Goal: Task Accomplishment & Management: Use online tool/utility

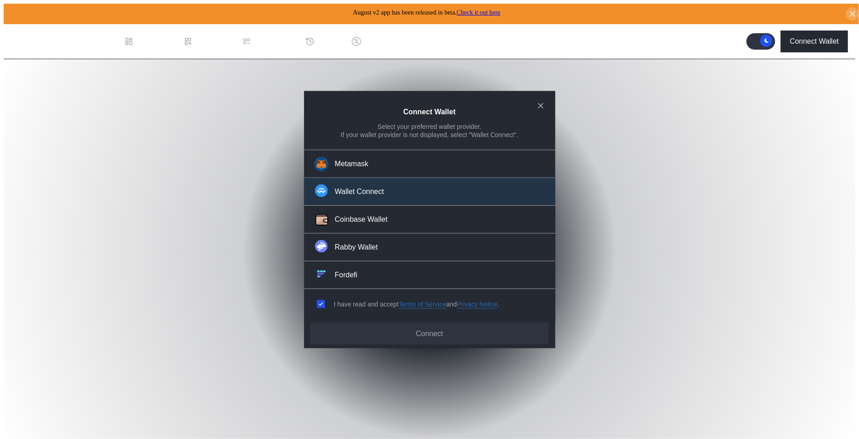
click at [408, 196] on button "Wallet Connect" at bounding box center [429, 192] width 251 height 28
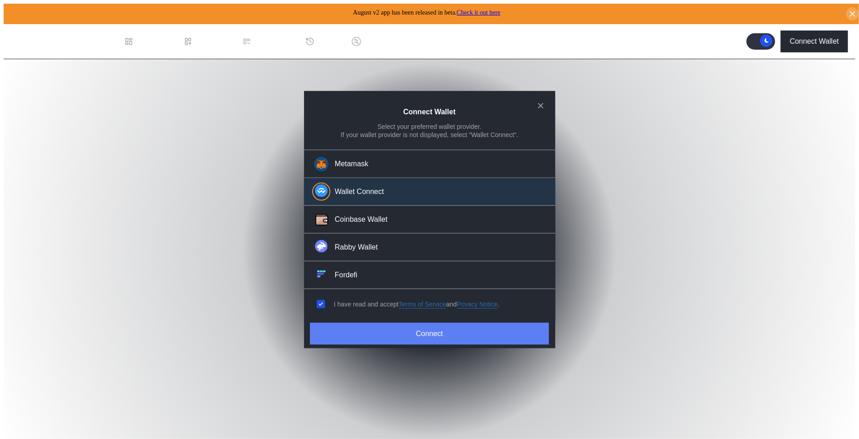
click at [406, 331] on button "Connect" at bounding box center [429, 333] width 239 height 22
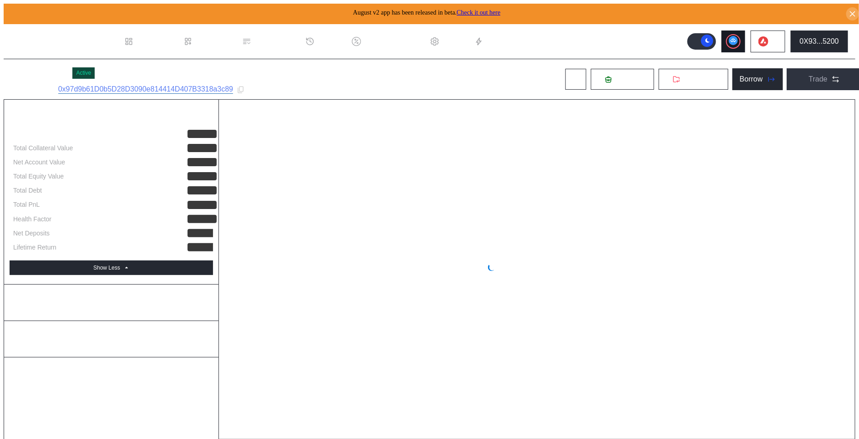
click at [743, 42] on button at bounding box center [734, 42] width 24 height 22
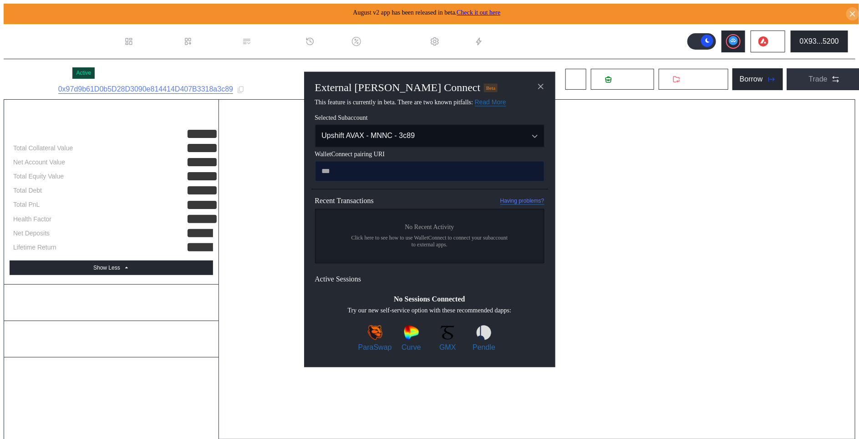
click at [491, 167] on input "modal" at bounding box center [430, 171] width 230 height 20
type input "**********"
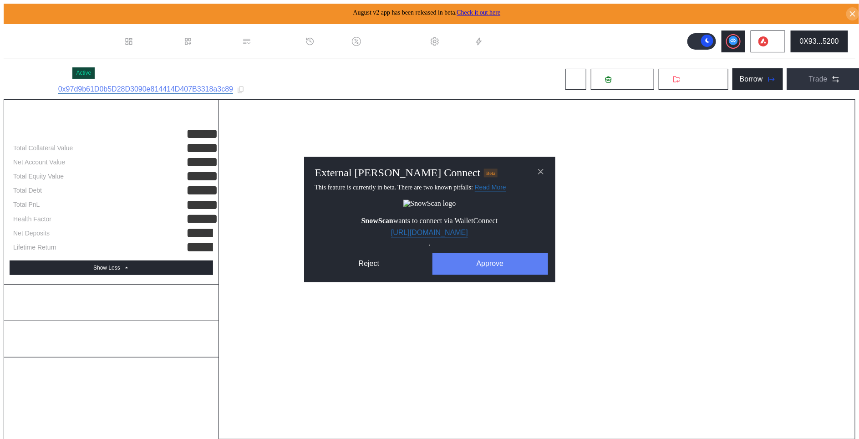
click at [474, 275] on button "Approve" at bounding box center [491, 264] width 116 height 22
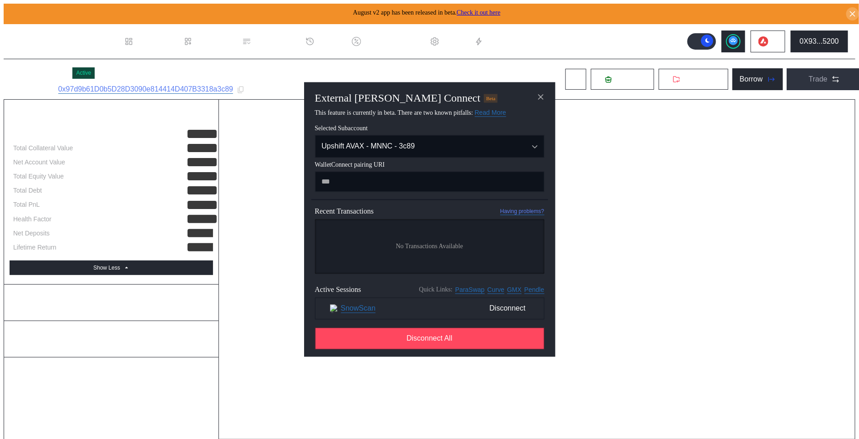
select select "*"
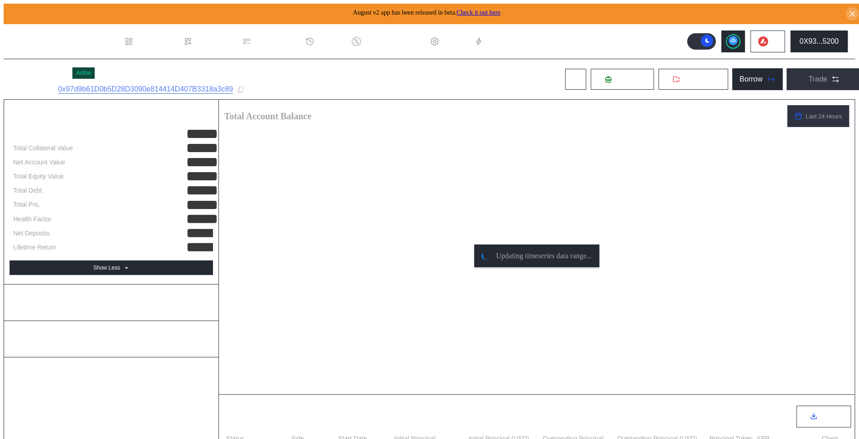
click at [237, 88] on div "0x97d9b61D0b5D28D3090e814414D407B3318a3c89" at bounding box center [151, 89] width 187 height 9
click at [242, 88] on icon at bounding box center [241, 90] width 8 height 8
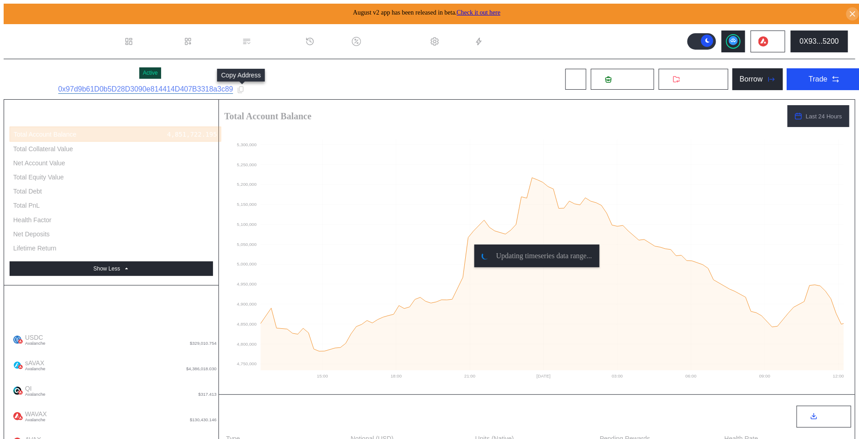
click at [241, 90] on icon at bounding box center [241, 90] width 8 height 8
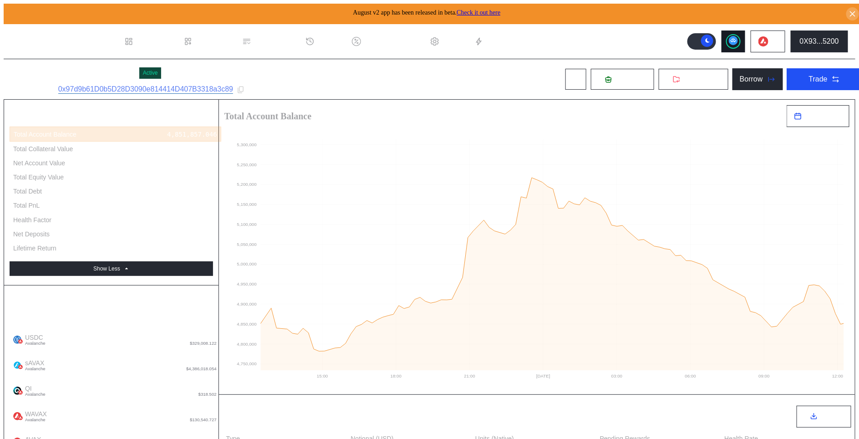
click at [732, 40] on button at bounding box center [734, 42] width 24 height 22
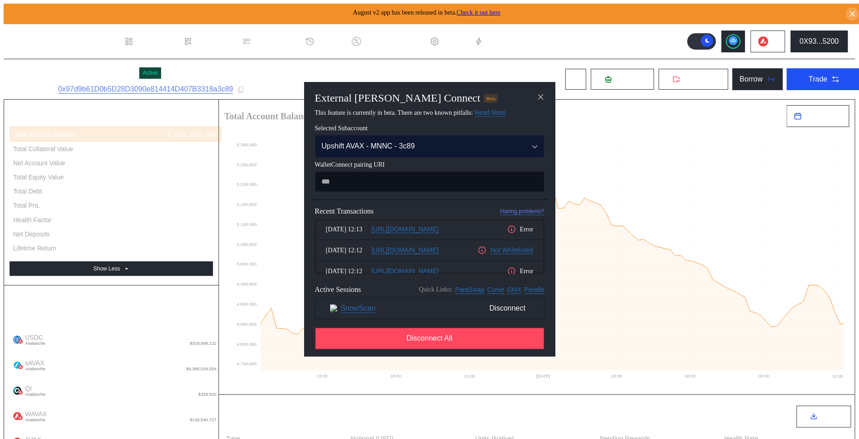
type input "**********"
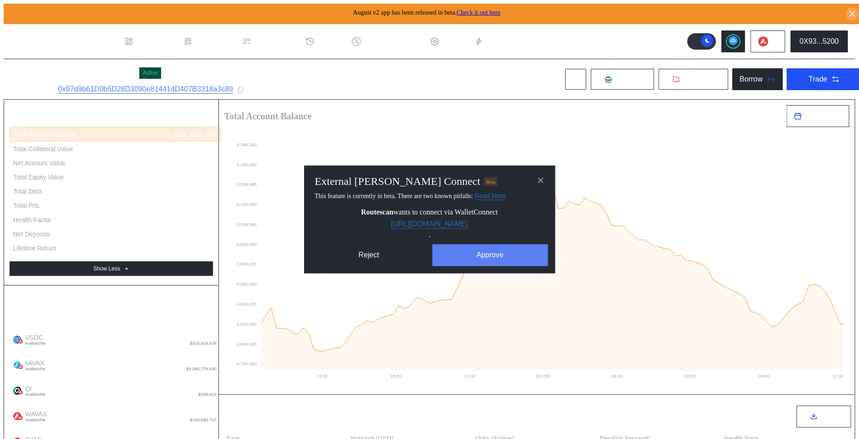
click at [474, 250] on button "Approve" at bounding box center [491, 256] width 116 height 22
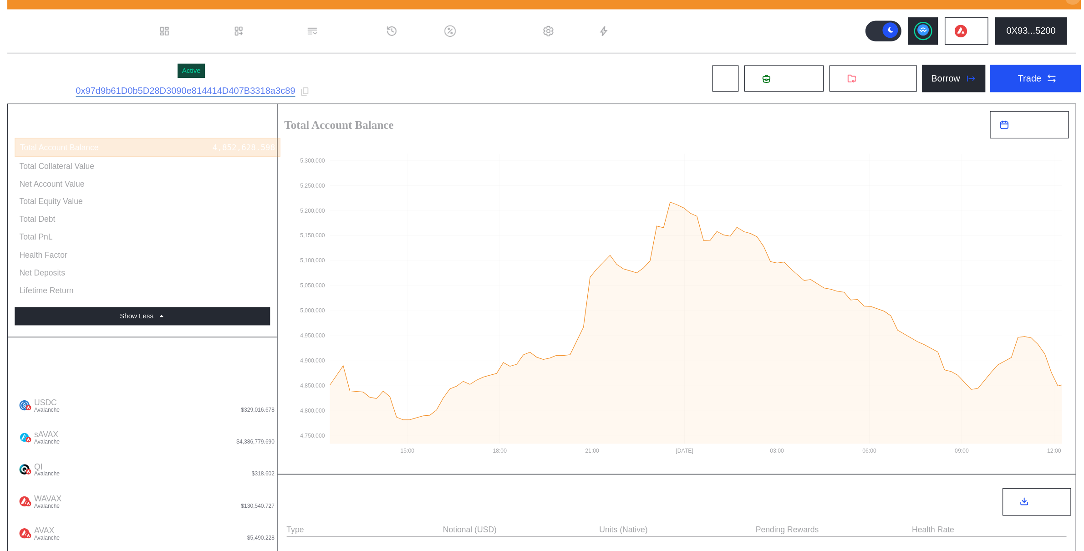
scroll to position [19, 0]
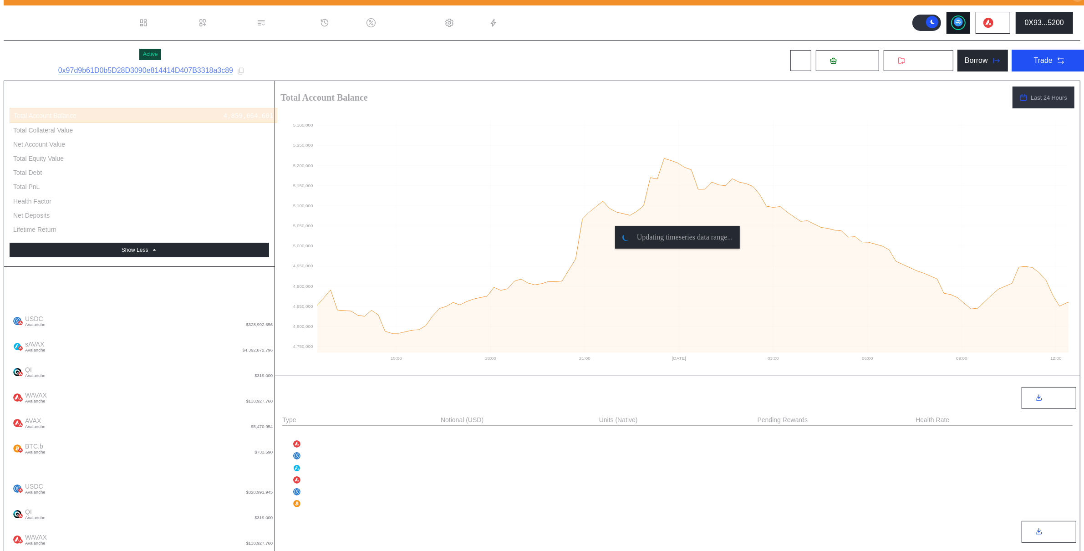
click at [859, 17] on circle at bounding box center [958, 21] width 9 height 9
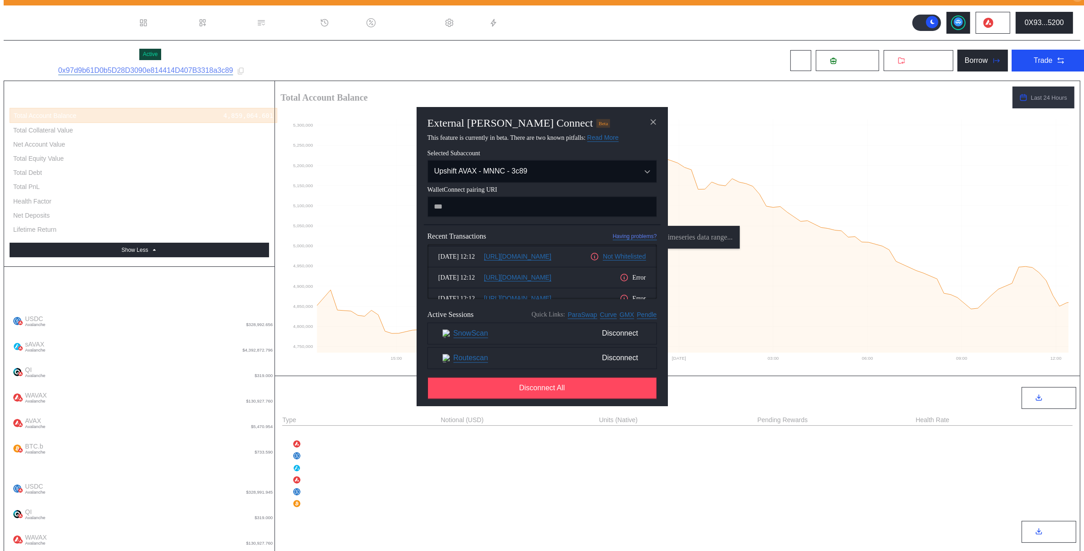
scroll to position [0, 0]
click at [624, 342] on span "Disconnect" at bounding box center [619, 333] width 43 height 15
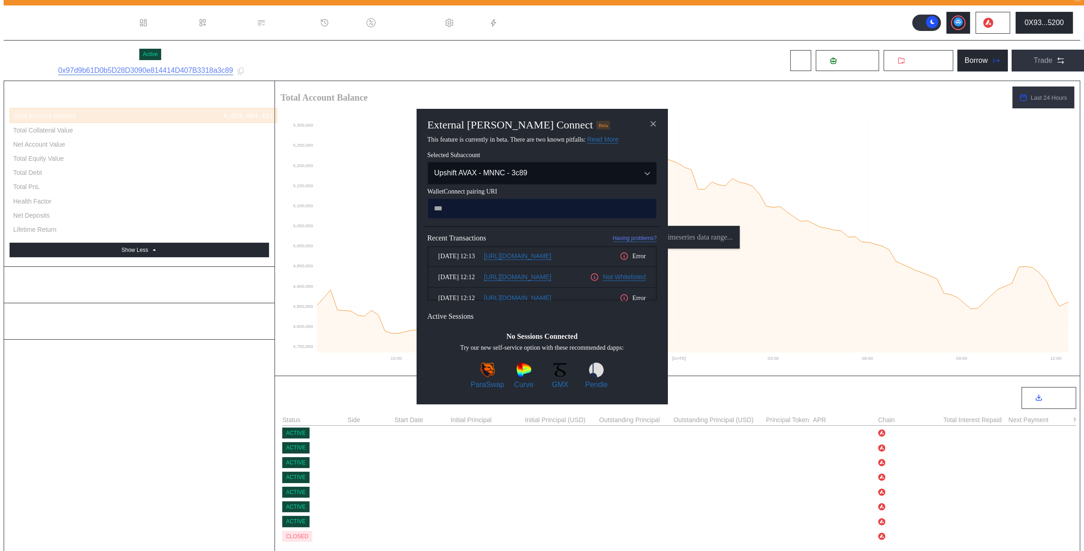
type input "**********"
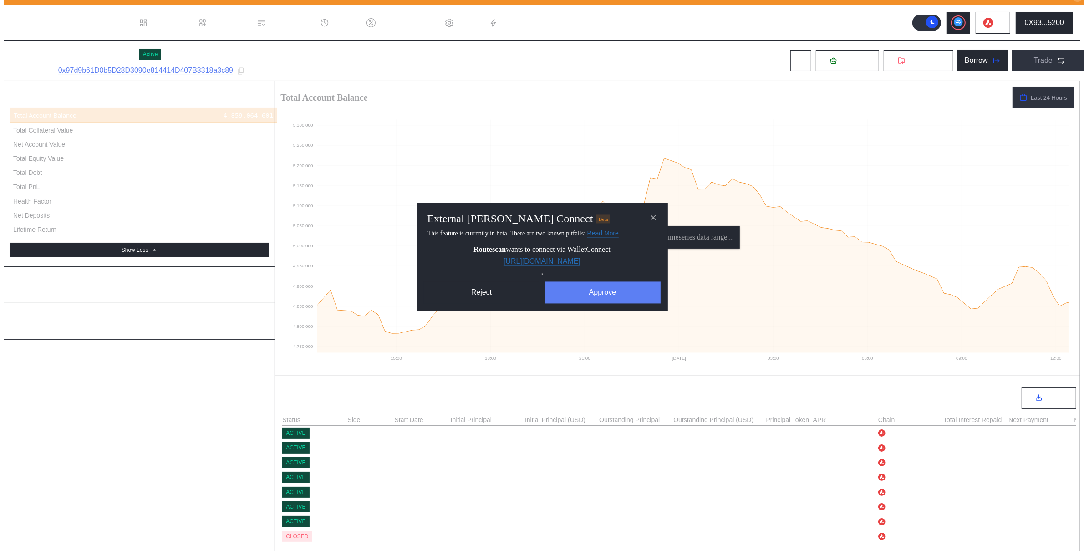
click at [588, 304] on button "Approve" at bounding box center [603, 293] width 116 height 22
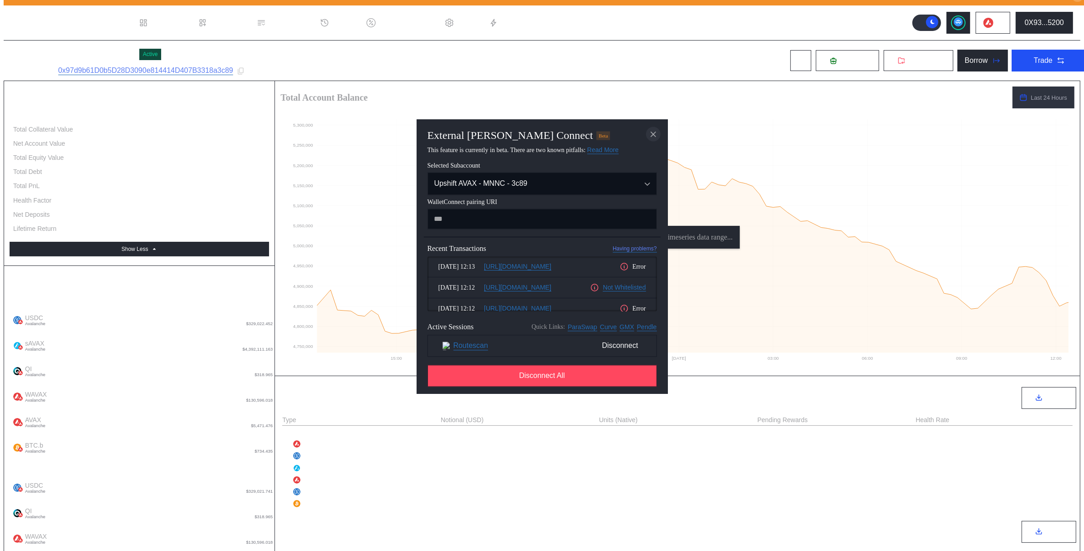
click at [654, 139] on icon "close modal" at bounding box center [653, 134] width 9 height 10
